Goal: Task Accomplishment & Management: Use online tool/utility

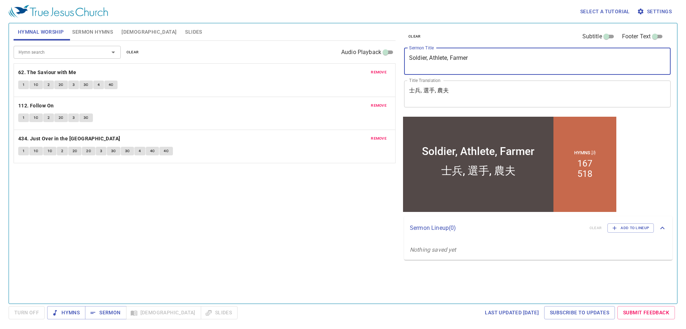
drag, startPoint x: 474, startPoint y: 65, endPoint x: 298, endPoint y: 64, distance: 176.6
click at [298, 64] on div "Hymnal Worship Sermon Hymns [DEMOGRAPHIC_DATA] Slides Hymn search Hymn search c…" at bounding box center [343, 160] width 665 height 280
type textarea "A Young Man Sitting At the Window"
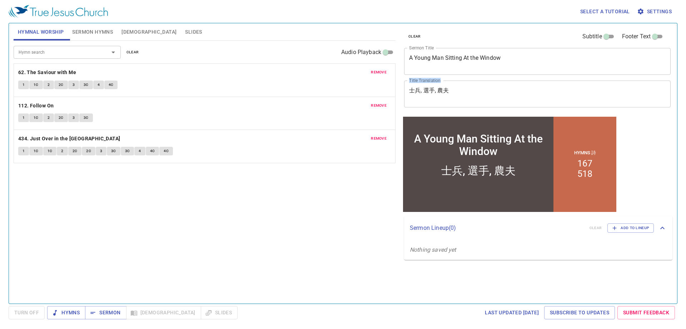
drag, startPoint x: 487, startPoint y: 87, endPoint x: 402, endPoint y: 88, distance: 85.1
click at [401, 88] on div "clear Subtitle Footer Text Sermon Title A Young Man Sitting At the Window x Ser…" at bounding box center [536, 69] width 271 height 92
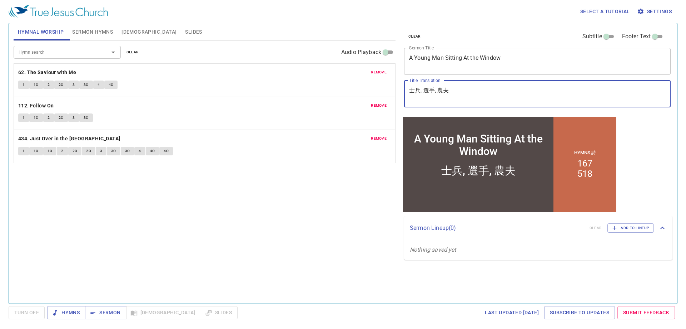
drag, startPoint x: 459, startPoint y: 90, endPoint x: 388, endPoint y: 91, distance: 71.1
click at [386, 91] on div "Hymnal Worship Sermon Hymns Bible Slides Hymn search Hymn search clear Audio Pl…" at bounding box center [343, 160] width 665 height 280
paste textarea "一 個 少 年 人 ， 名 叫 猶 推 古 ， 坐 在 窗 臺 上"
drag, startPoint x: 419, startPoint y: 92, endPoint x: 414, endPoint y: 92, distance: 5.0
click at [414, 92] on textarea "一 個 少 年 人 ， 名 叫 猶 推 古 ， 坐 在 窗 臺 上" at bounding box center [537, 94] width 257 height 14
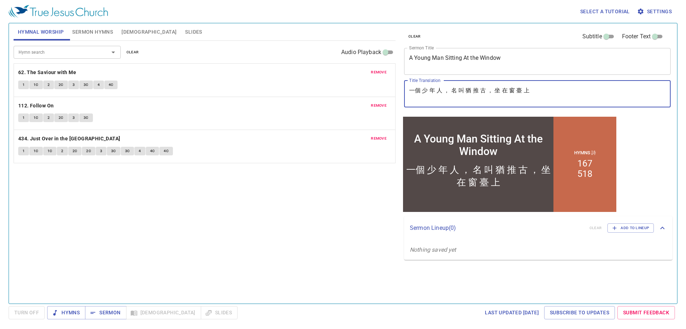
click at [423, 89] on textarea "一個 少 年 人 ， 名 叫 猶 推 古 ， 坐 在 窗 臺 上" at bounding box center [537, 94] width 257 height 14
click at [429, 89] on textarea "一個少 年 人 ， 名 叫 猶 推 古 ， 坐 在 窗 臺 上" at bounding box center [537, 94] width 257 height 14
click at [435, 89] on textarea "一個少年 人 ， 名 叫 猶 推 古 ， 坐 在 窗 臺 上" at bounding box center [537, 94] width 257 height 14
drag, startPoint x: 438, startPoint y: 90, endPoint x: 490, endPoint y: 89, distance: 52.6
click at [490, 89] on textarea "一個少年人 ， 名 叫 猶 推 古 ， 坐 在 窗 臺 上" at bounding box center [537, 94] width 257 height 14
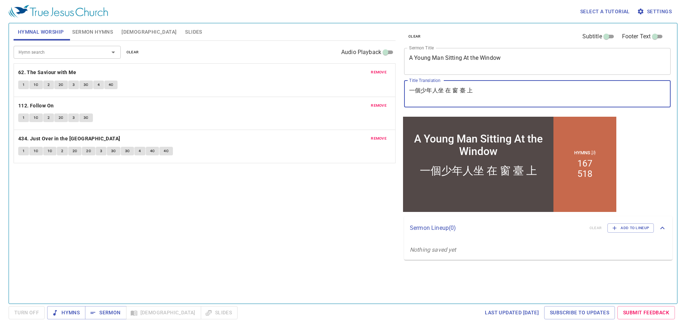
click at [446, 91] on textarea "一個少年人坐 在 窗 臺 上" at bounding box center [537, 94] width 257 height 14
click at [452, 90] on textarea "一個少年人坐在 窗 臺 上" at bounding box center [537, 94] width 257 height 14
click at [459, 90] on textarea "一個少年人坐在窗 臺 上" at bounding box center [537, 94] width 257 height 14
click at [465, 92] on textarea "一個少年人坐在窗臺 上" at bounding box center [537, 94] width 257 height 14
drag, startPoint x: 474, startPoint y: 90, endPoint x: 324, endPoint y: 84, distance: 150.3
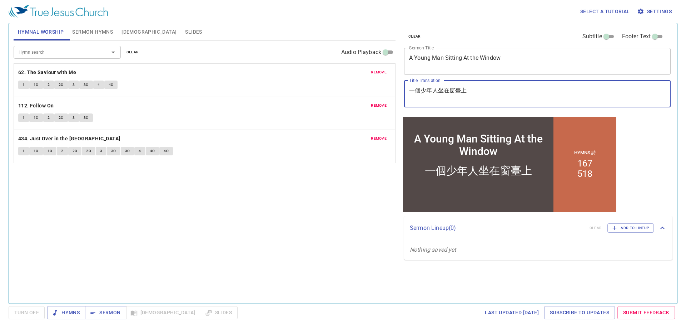
click at [324, 84] on div "Hymnal Worship Sermon Hymns Bible Slides Hymn search Hymn search clear Audio Pl…" at bounding box center [343, 160] width 665 height 280
type textarea "一個少年人坐在窗臺上"
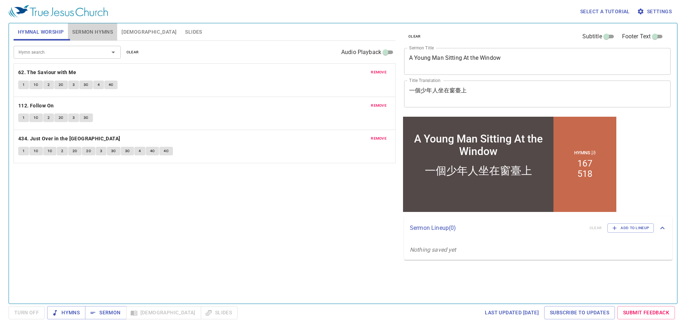
click at [94, 31] on span "Sermon Hymns" at bounding box center [92, 32] width 41 height 9
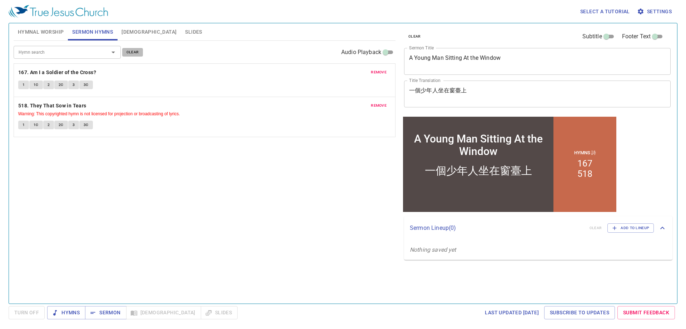
click at [135, 53] on span "clear" at bounding box center [133, 52] width 13 height 6
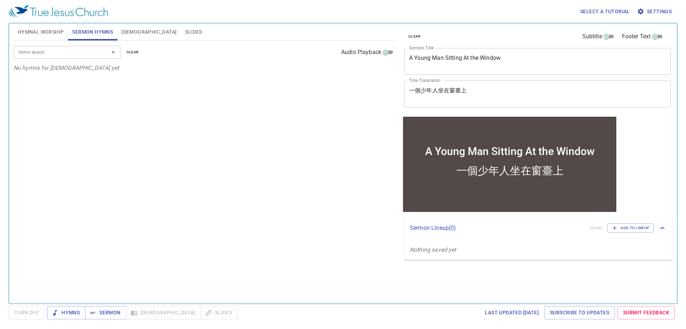
click at [71, 54] on input "Hymn search" at bounding box center [57, 52] width 82 height 8
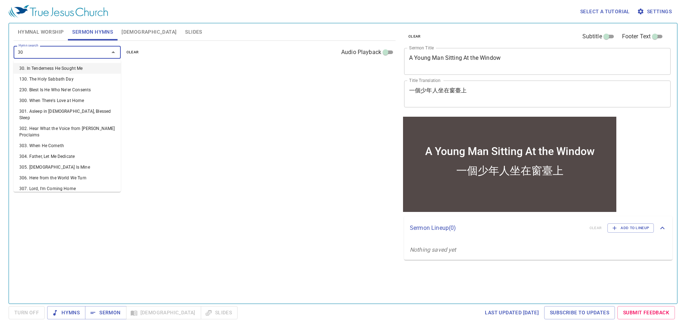
type input "307"
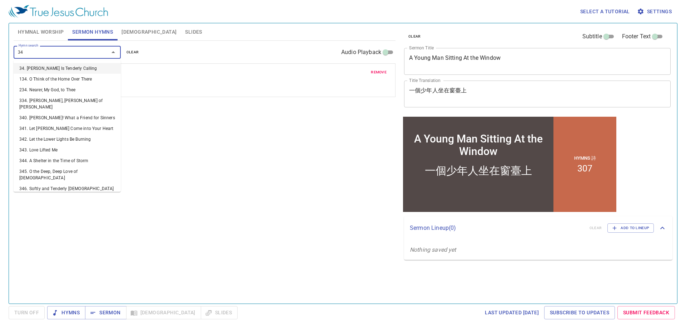
type input "346"
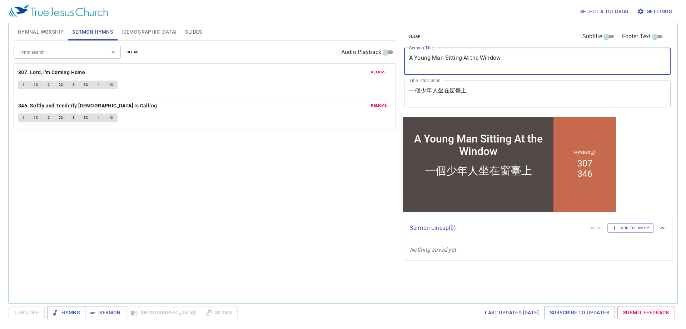
drag, startPoint x: 531, startPoint y: 64, endPoint x: 283, endPoint y: 61, distance: 248.5
click at [283, 61] on div "Hymnal Worship Sermon Hymns Bible Slides Hymn search Hymn search clear Audio Pl…" at bounding box center [343, 160] width 665 height 280
click at [44, 25] on button "Hymnal Worship" at bounding box center [41, 31] width 55 height 17
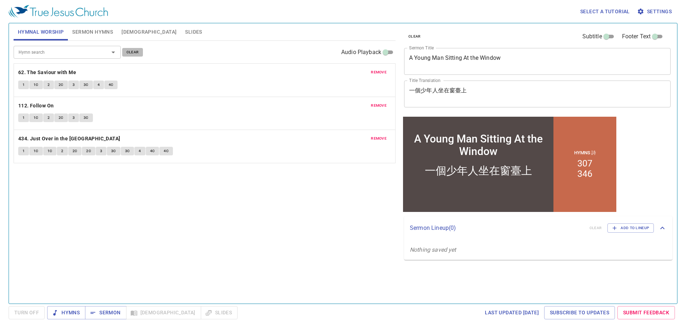
click at [138, 51] on span "clear" at bounding box center [133, 52] width 13 height 6
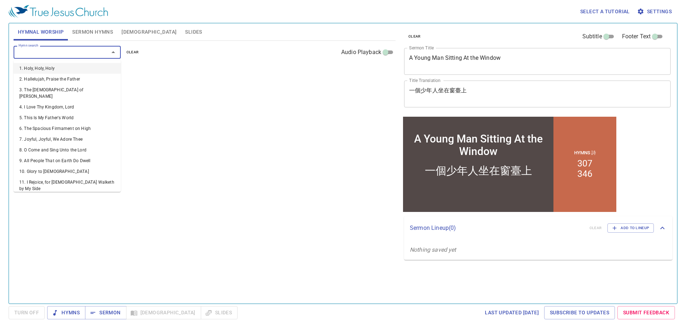
click at [91, 52] on input "Hymn search" at bounding box center [57, 52] width 82 height 8
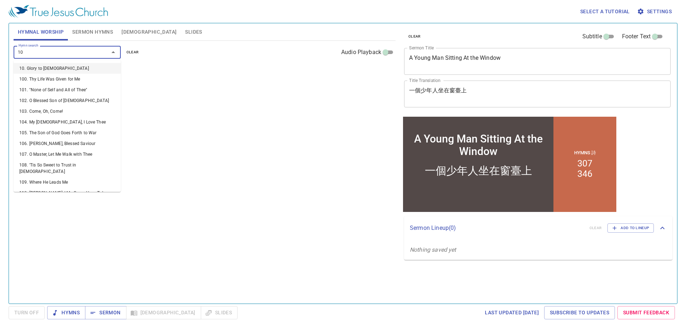
type input "104"
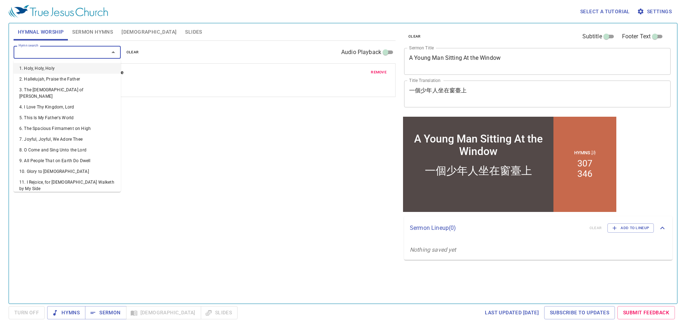
click at [67, 55] on input "Hymn search" at bounding box center [57, 52] width 82 height 8
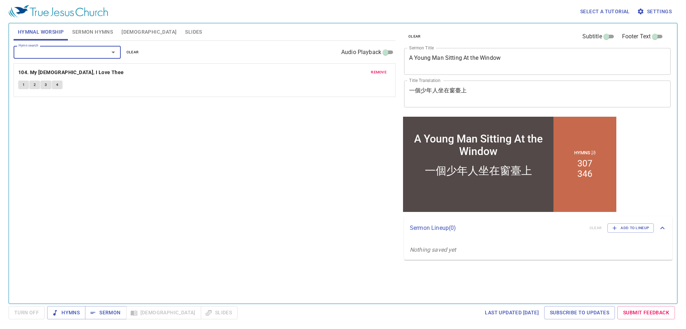
click at [35, 50] on input "Hymn search" at bounding box center [57, 52] width 82 height 8
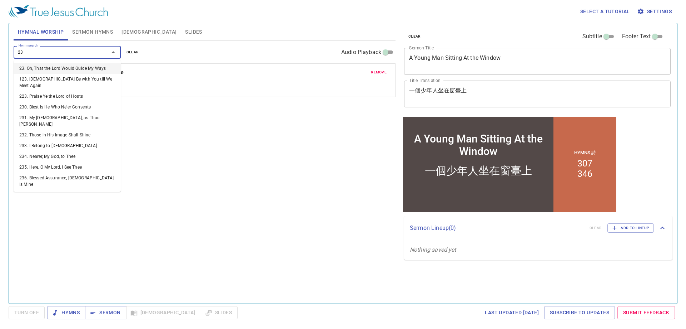
type input "235"
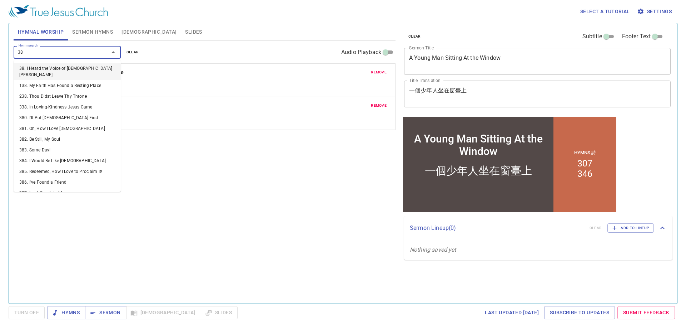
type input "388"
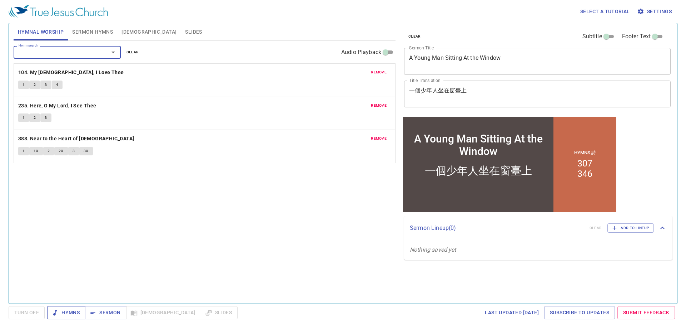
click at [70, 309] on span "Hymns" at bounding box center [66, 312] width 27 height 9
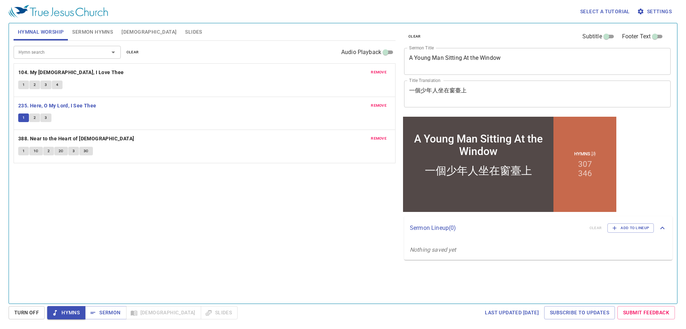
click at [36, 120] on button "2" at bounding box center [34, 117] width 11 height 9
click at [48, 120] on button "3" at bounding box center [45, 117] width 11 height 9
click at [75, 139] on b "388. Near to the Heart of [DEMOGRAPHIC_DATA]" at bounding box center [76, 138] width 116 height 9
click at [26, 153] on button "1" at bounding box center [23, 151] width 11 height 9
click at [39, 154] on button "1C" at bounding box center [36, 151] width 14 height 9
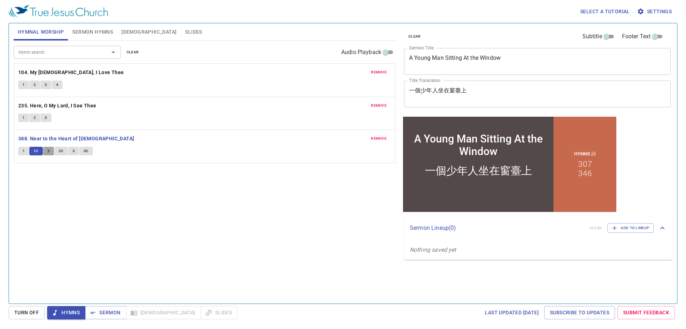
click at [52, 152] on button "2" at bounding box center [48, 151] width 11 height 9
click at [59, 152] on span "2C" at bounding box center [61, 151] width 5 height 6
click at [74, 152] on span "3" at bounding box center [74, 151] width 2 height 6
click at [85, 154] on span "3C" at bounding box center [86, 151] width 5 height 6
click at [103, 312] on span "Sermon" at bounding box center [106, 312] width 30 height 9
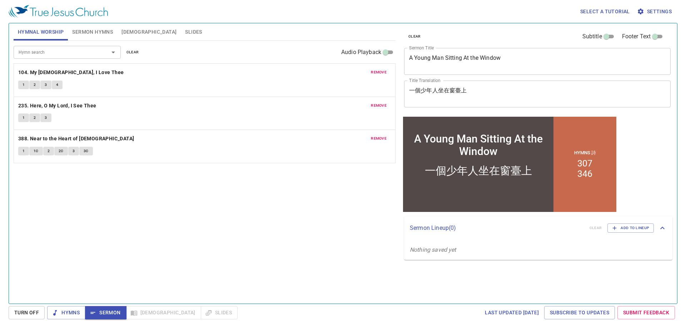
click at [109, 34] on span "Sermon Hymns" at bounding box center [92, 32] width 41 height 9
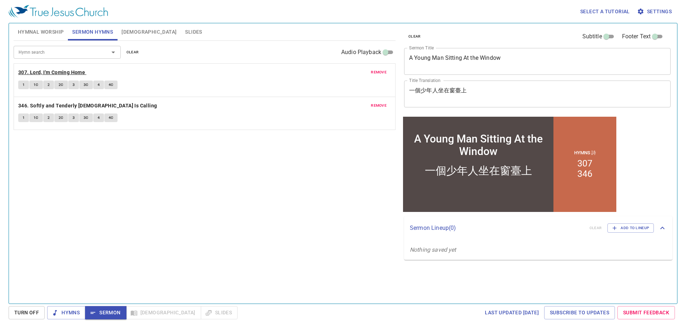
click at [54, 68] on b "307. Lord, I'm Coming Home" at bounding box center [51, 72] width 67 height 9
click at [23, 83] on span "1" at bounding box center [24, 85] width 2 height 6
click at [34, 87] on span "1C" at bounding box center [36, 85] width 5 height 6
click at [49, 88] on button "2" at bounding box center [48, 84] width 11 height 9
click at [65, 85] on button "2C" at bounding box center [61, 84] width 14 height 9
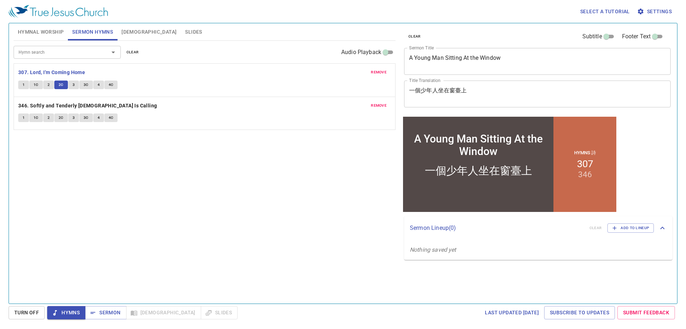
click at [75, 85] on button "3" at bounding box center [73, 84] width 11 height 9
click at [91, 85] on button "3C" at bounding box center [86, 84] width 14 height 9
click at [97, 86] on button "4" at bounding box center [98, 84] width 11 height 9
click at [112, 84] on span "4C" at bounding box center [111, 85] width 5 height 6
click at [108, 310] on span "Sermon" at bounding box center [106, 312] width 30 height 9
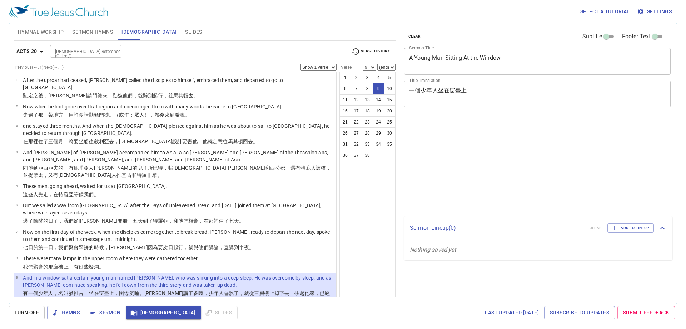
select select "9"
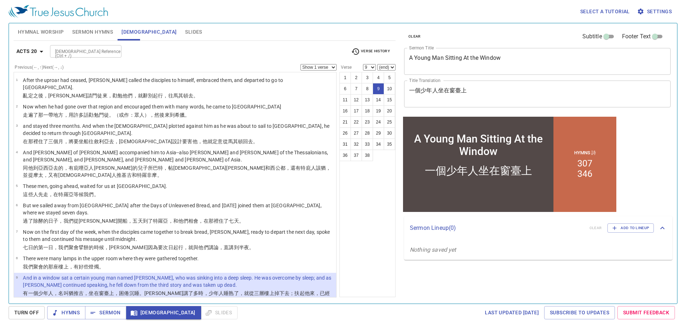
click at [31, 58] on div "Acts 20 Bible Reference (Ctrl + /) Bible Reference (Ctrl + /) Verse History" at bounding box center [205, 54] width 382 height 20
click at [30, 53] on b "Acts 20" at bounding box center [26, 51] width 21 height 9
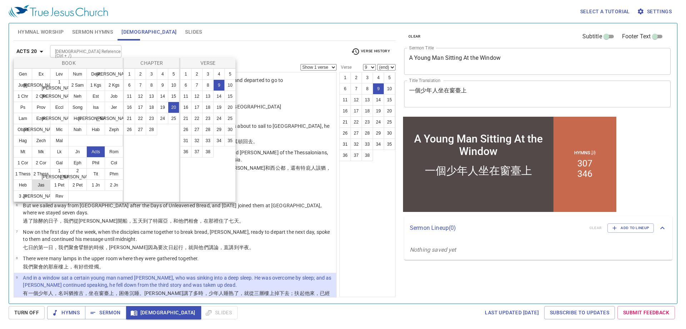
click at [43, 185] on button "Jas" at bounding box center [41, 184] width 19 height 11
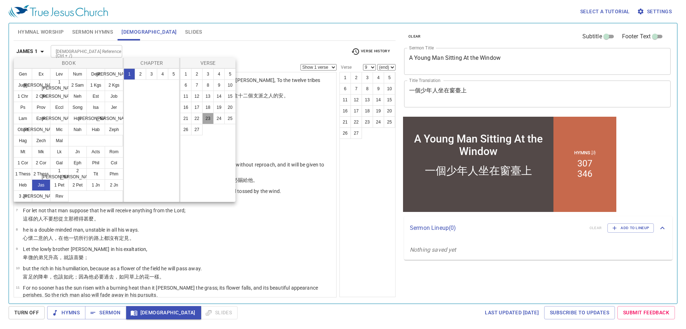
click at [209, 119] on button "23" at bounding box center [207, 118] width 11 height 11
select select "23"
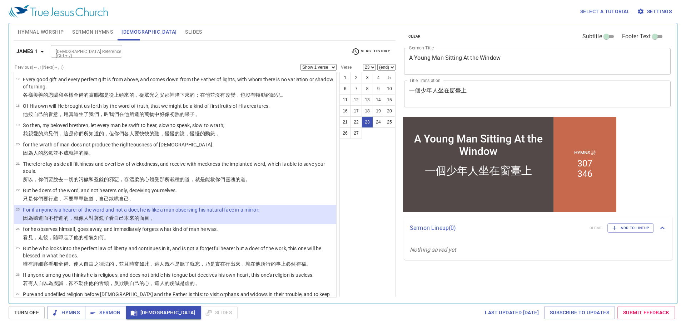
click at [331, 68] on select "Show 1 verse Show 2 verses Show 3 verses Show 4 verses Show 5 verses" at bounding box center [319, 67] width 36 height 6
click at [301, 64] on select "Show 1 verse Show 2 verses Show 3 verses Show 4 verses Show 5 verses" at bounding box center [319, 67] width 36 height 6
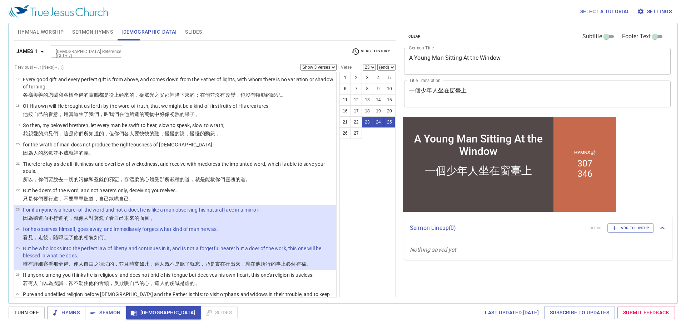
click at [334, 65] on select "Show 1 verse Show 2 verses Show 3 verses Show 4 verses Show 5 verses" at bounding box center [319, 67] width 36 height 6
select select "2"
click at [301, 64] on select "Show 1 verse Show 2 verses Show 3 verses Show 4 verses Show 5 verses" at bounding box center [319, 67] width 36 height 6
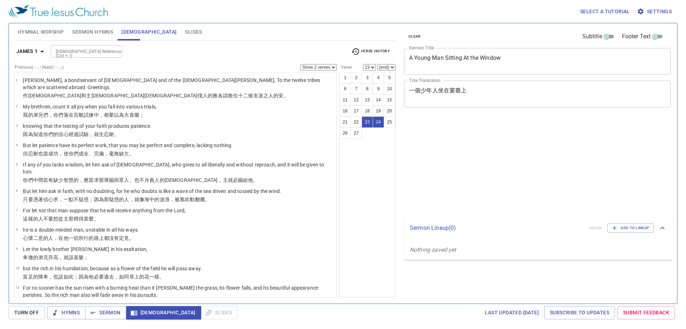
select select "2"
select select "23"
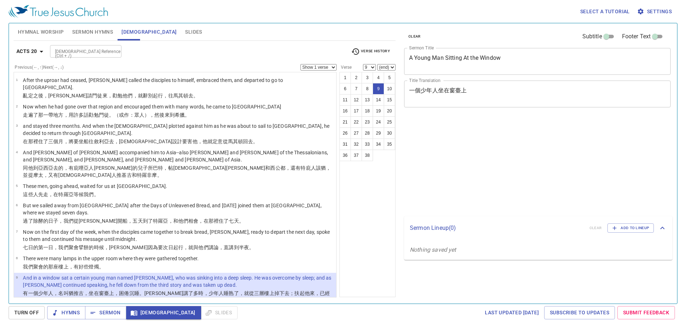
select select "9"
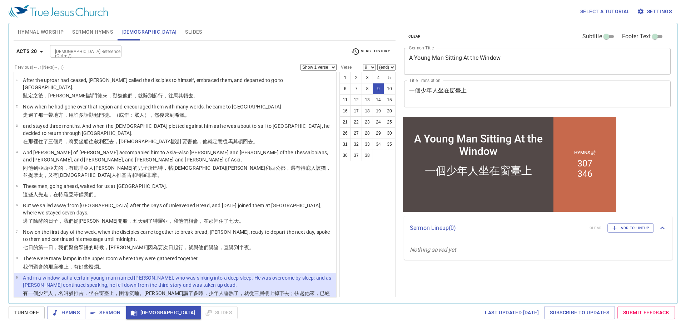
scroll to position [143, 0]
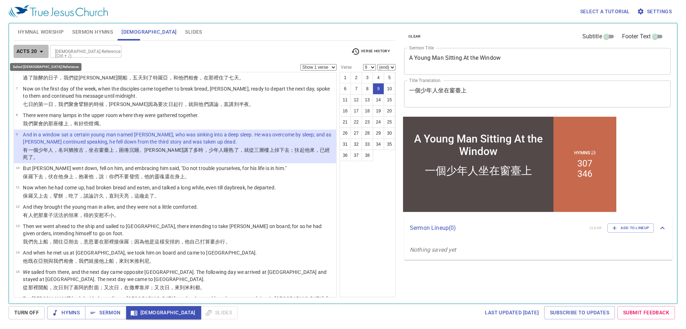
click at [26, 57] on button "Acts 20" at bounding box center [31, 51] width 35 height 13
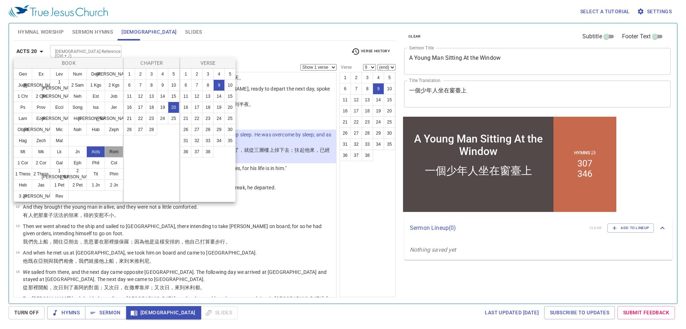
click at [112, 148] on button "Rom" at bounding box center [114, 151] width 19 height 11
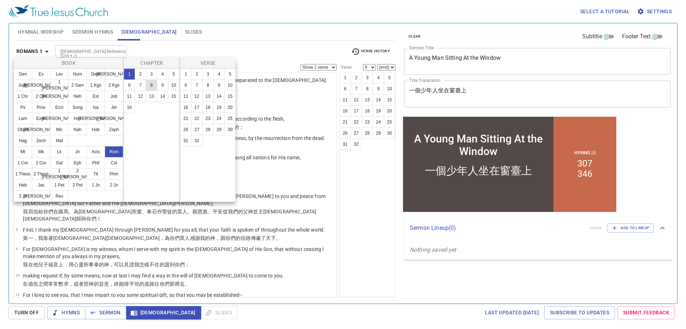
drag, startPoint x: 158, startPoint y: 80, endPoint x: 148, endPoint y: 85, distance: 10.4
click at [148, 85] on ul "1 2 3 4 5 6 7 8 9 10 11 12 13 14 15 16" at bounding box center [151, 91] width 55 height 44
click at [149, 85] on button "8" at bounding box center [151, 84] width 11 height 11
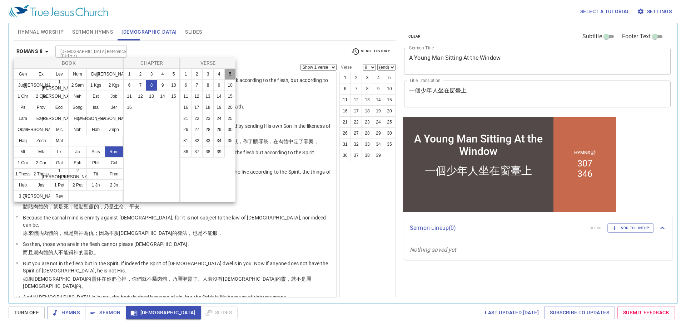
click at [229, 74] on button "5" at bounding box center [229, 73] width 11 height 11
select select "5"
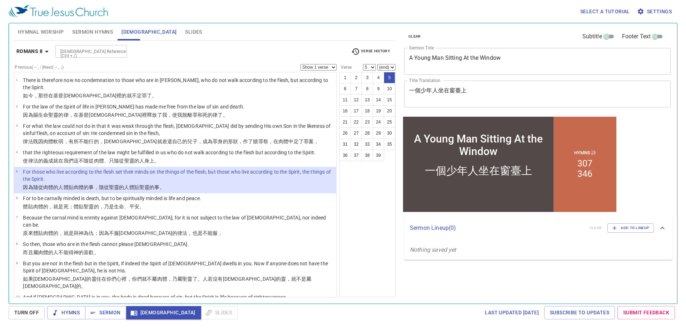
drag, startPoint x: 322, startPoint y: 64, endPoint x: 322, endPoint y: 68, distance: 3.6
click at [322, 64] on select "Show 1 verse Show 2 verses Show 3 verses Show 4 verses Show 5 verses" at bounding box center [319, 67] width 36 height 6
select select "2"
click at [301, 64] on select "Show 1 verse Show 2 verses Show 3 verses Show 4 verses Show 5 verses" at bounding box center [319, 67] width 36 height 6
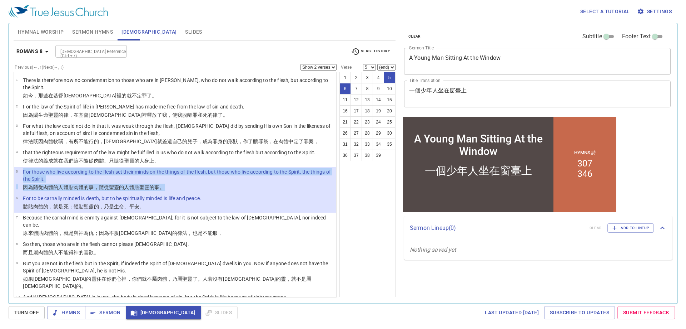
drag, startPoint x: 210, startPoint y: 201, endPoint x: 22, endPoint y: 173, distance: 189.7
click at [22, 172] on ul "1 There is therefore now no condemnation to those who are in Christ Jesus, who …" at bounding box center [175, 184] width 323 height 225
copy tbody "For those who live according to the flesh set their minds on the things of the …"
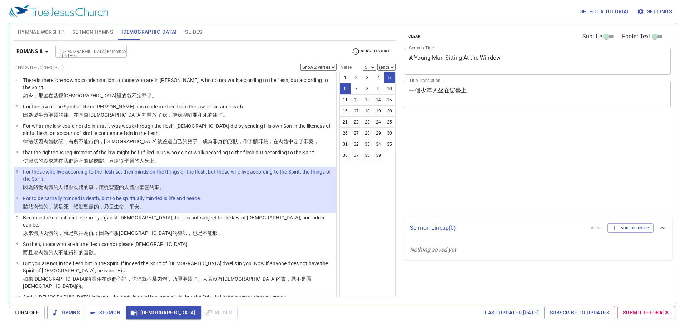
select select "2"
select select "5"
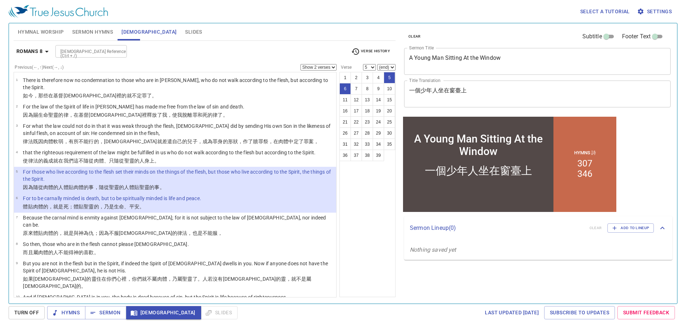
click at [4, 215] on div "Select a tutorial Settings Hymnal Worship Sermon Hymns [DEMOGRAPHIC_DATA] Slide…" at bounding box center [343, 164] width 686 height 329
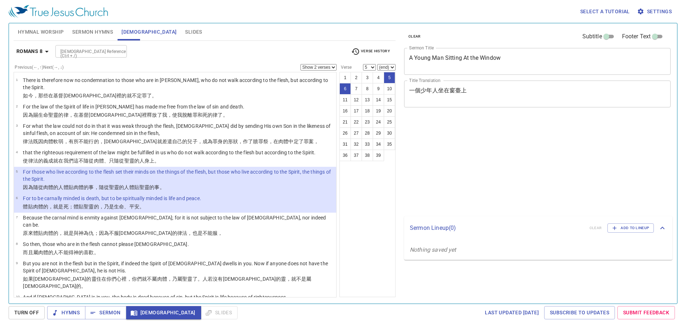
select select "2"
select select "5"
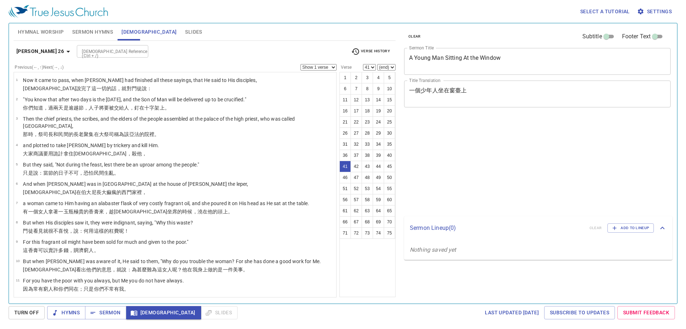
select select "41"
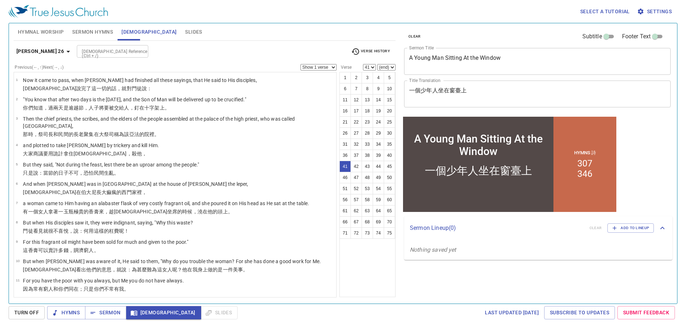
scroll to position [715, 0]
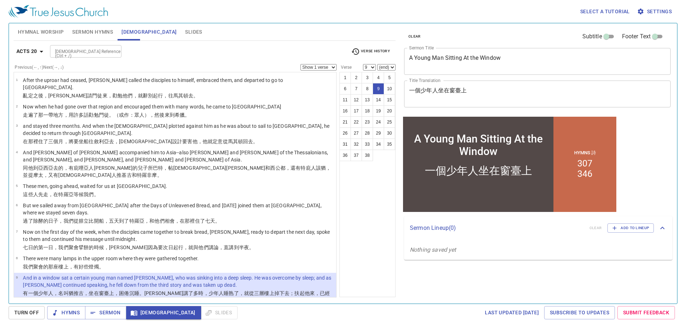
scroll to position [143, 0]
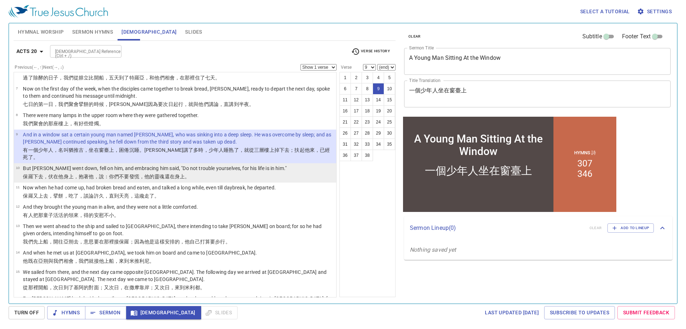
click at [163, 173] on wg846 "的靈魂 還在 身上 。" at bounding box center [169, 176] width 40 height 6
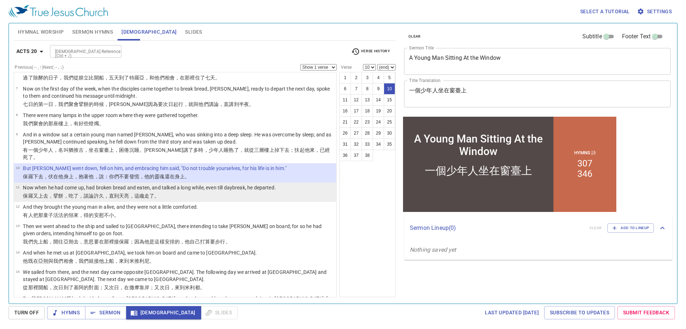
click at [229, 184] on p "Now when he had come up, had broken bread and eaten, and talked a long while, e…" at bounding box center [149, 187] width 253 height 7
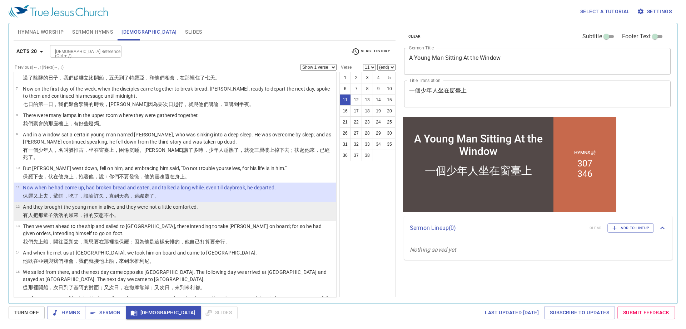
click at [151, 211] on p "有人把那童子 活活 的領來 ，得的安慰 不 小 。" at bounding box center [110, 214] width 175 height 7
select select "12"
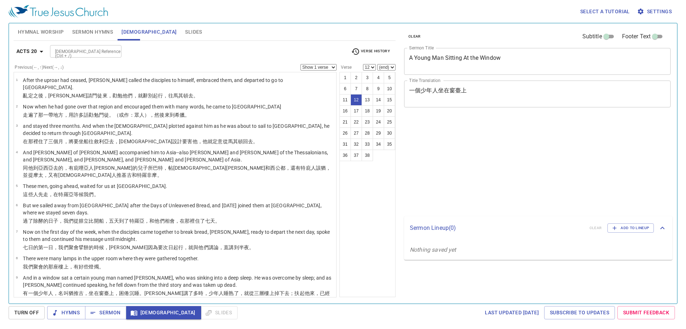
select select "12"
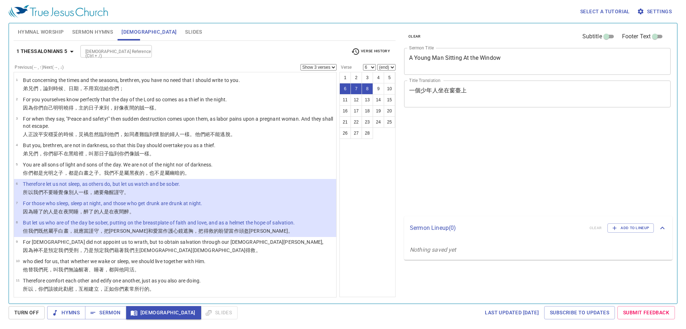
select select "3"
select select "6"
